Goal: Task Accomplishment & Management: Manage account settings

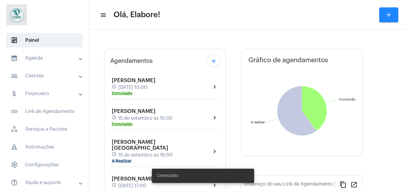
type input "[URL][DOMAIN_NAME]"
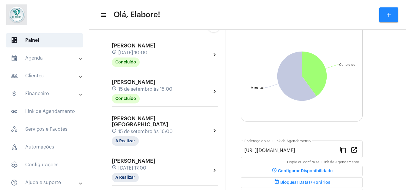
scroll to position [53, 0]
click at [125, 136] on mat-chip "A Realizar" at bounding box center [125, 141] width 27 height 10
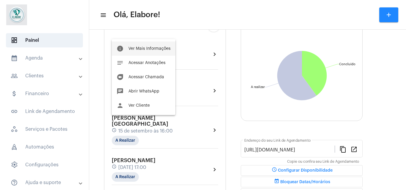
click at [145, 51] on button "info Ver Mais Informações" at bounding box center [144, 49] width 64 height 14
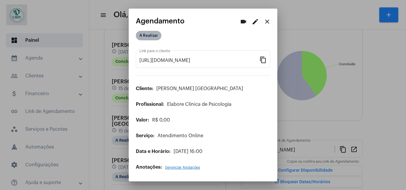
click at [149, 39] on mat-chip "A Realizar" at bounding box center [149, 36] width 26 height 10
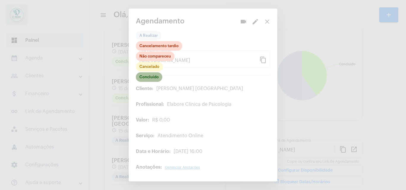
click at [154, 79] on mat-chip "Concluído" at bounding box center [149, 77] width 26 height 10
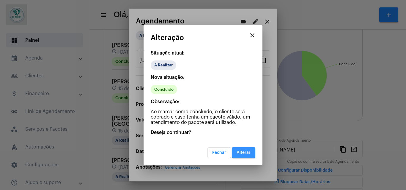
click at [242, 157] on button "Alterar" at bounding box center [243, 153] width 23 height 11
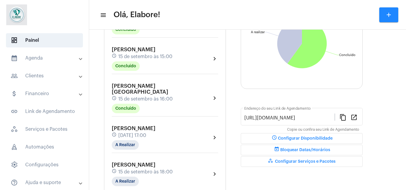
scroll to position [91, 0]
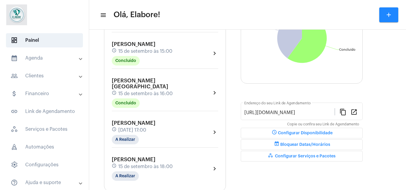
click at [155, 138] on div "[PERSON_NAME] Prudente schedule [DATE] 17:00 A Realizar" at bounding box center [134, 132] width 44 height 24
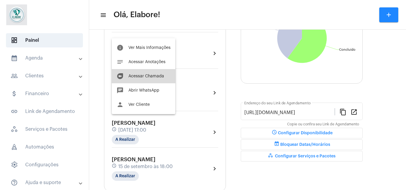
click at [156, 78] on span "Acessar Chamada" at bounding box center [146, 76] width 36 height 4
